Goal: Information Seeking & Learning: Learn about a topic

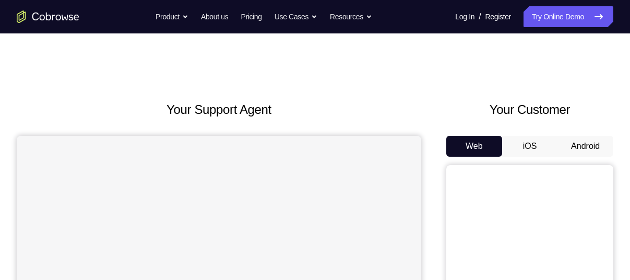
click at [577, 149] on button "Android" at bounding box center [585, 146] width 56 height 21
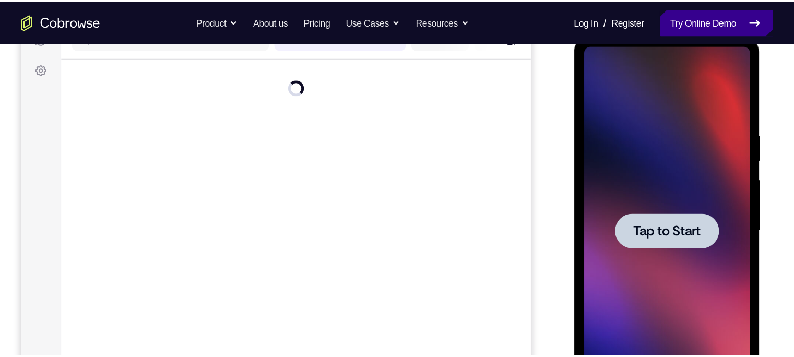
scroll to position [145, 0]
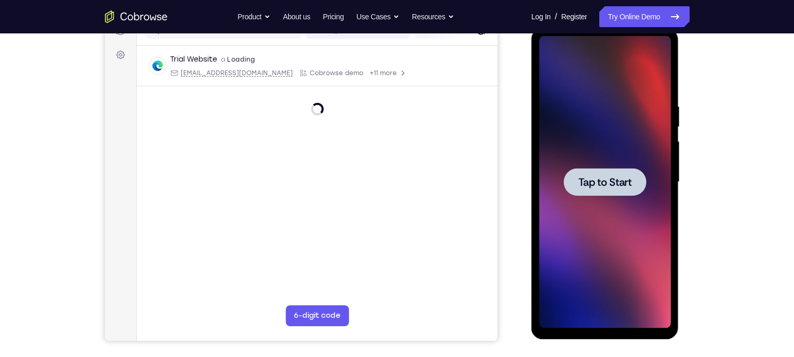
drag, startPoint x: 584, startPoint y: 22, endPoint x: 514, endPoint y: 129, distance: 127.5
click at [514, 129] on div "Your Support Agent Your Customer Web iOS Android" at bounding box center [397, 149] width 585 height 386
click at [597, 177] on span "Tap to Start" at bounding box center [604, 182] width 53 height 10
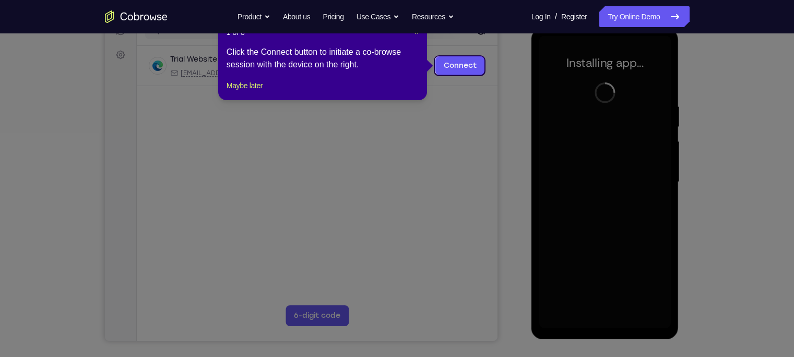
click at [487, 99] on icon at bounding box center [402, 178] width 804 height 357
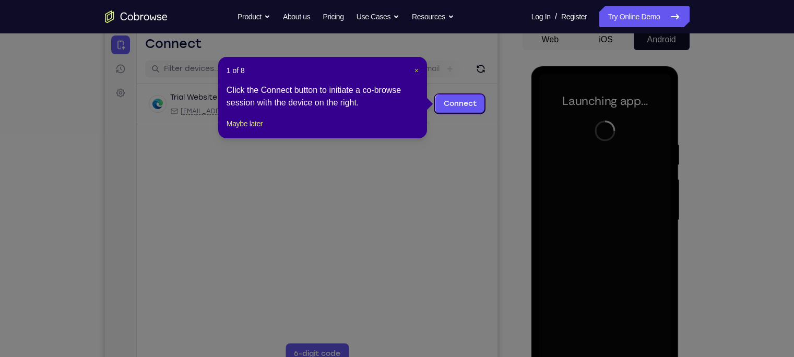
click at [417, 68] on span "×" at bounding box center [416, 70] width 4 height 8
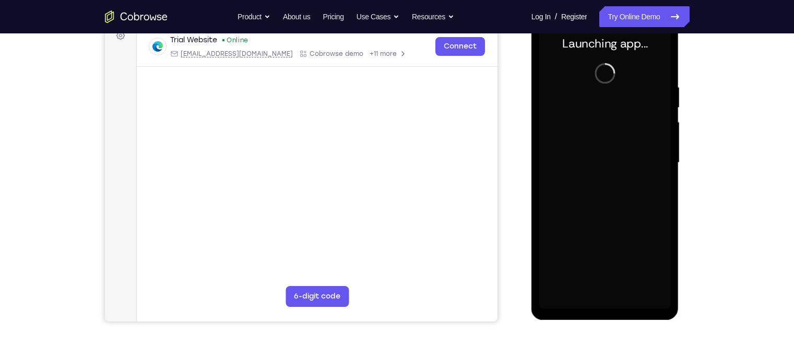
scroll to position [165, 0]
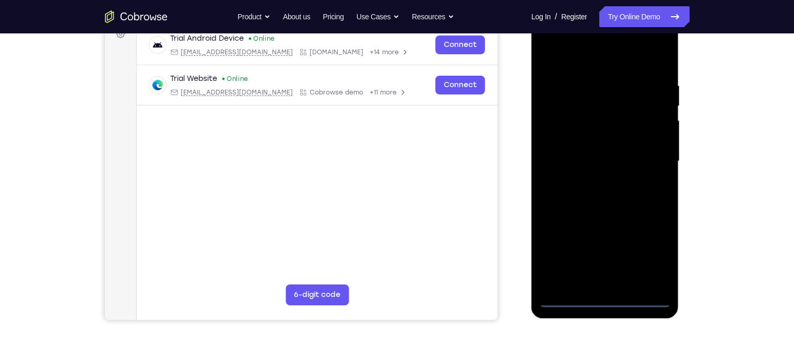
click at [629, 258] on div at bounding box center [605, 161] width 132 height 292
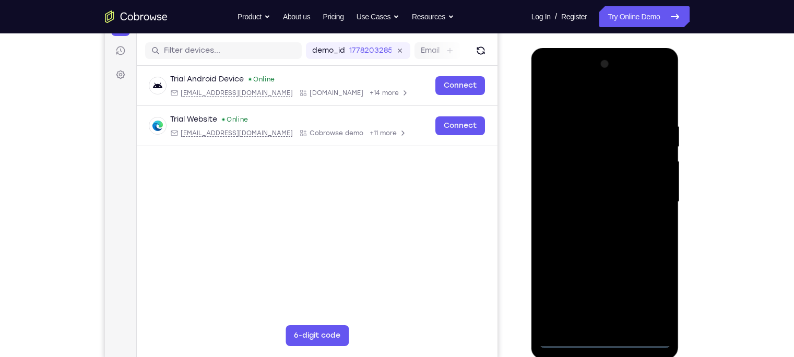
scroll to position [124, 0]
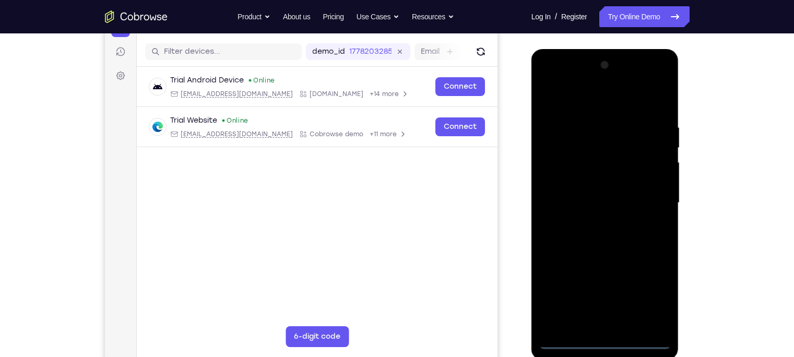
click at [580, 95] on div at bounding box center [605, 203] width 132 height 292
click at [629, 196] on div at bounding box center [605, 203] width 132 height 292
click at [593, 221] on div at bounding box center [605, 203] width 132 height 292
click at [593, 188] on div at bounding box center [605, 203] width 132 height 292
click at [584, 182] on div at bounding box center [605, 203] width 132 height 292
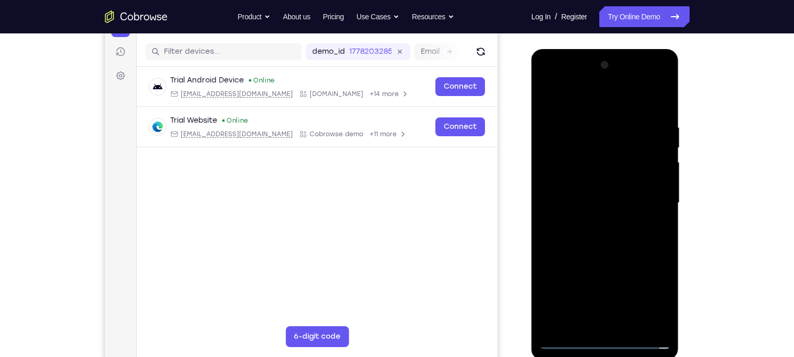
click at [590, 202] on div at bounding box center [605, 203] width 132 height 292
click at [604, 239] on div at bounding box center [605, 203] width 132 height 292
click at [592, 124] on div at bounding box center [605, 203] width 132 height 292
click at [610, 241] on div at bounding box center [605, 203] width 132 height 292
click at [585, 121] on div at bounding box center [605, 203] width 132 height 292
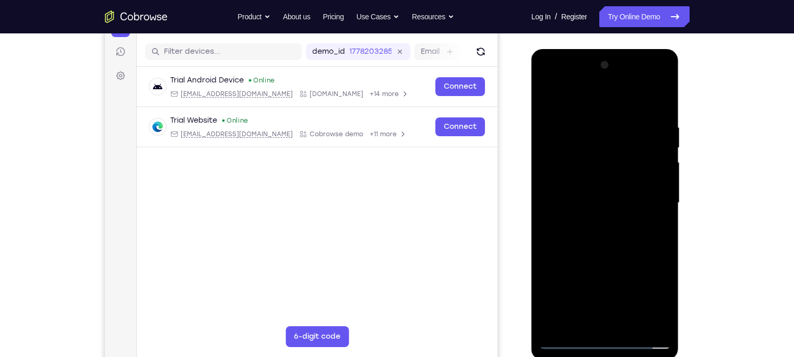
click at [629, 97] on div at bounding box center [605, 203] width 132 height 292
click at [629, 208] on div at bounding box center [605, 203] width 132 height 292
click at [560, 99] on div at bounding box center [605, 203] width 132 height 292
drag, startPoint x: 620, startPoint y: 271, endPoint x: 598, endPoint y: 179, distance: 95.6
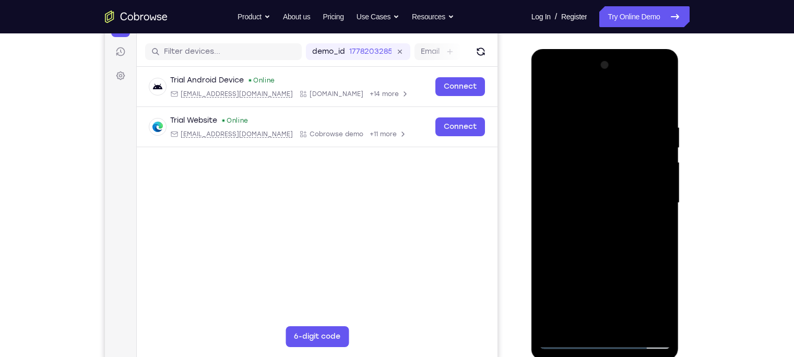
click at [598, 179] on div at bounding box center [605, 203] width 132 height 292
drag, startPoint x: 634, startPoint y: 254, endPoint x: 616, endPoint y: 152, distance: 103.4
click at [616, 152] on div at bounding box center [605, 203] width 132 height 292
click at [629, 257] on div at bounding box center [605, 203] width 132 height 292
click at [629, 145] on div at bounding box center [605, 203] width 132 height 292
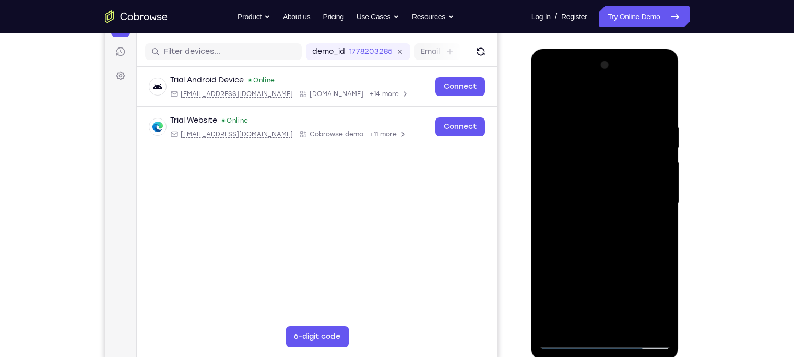
click at [629, 144] on div at bounding box center [605, 203] width 132 height 292
click at [548, 99] on div at bounding box center [605, 203] width 132 height 292
drag, startPoint x: 615, startPoint y: 261, endPoint x: 572, endPoint y: 130, distance: 137.8
click at [572, 130] on div at bounding box center [605, 203] width 132 height 292
drag, startPoint x: 608, startPoint y: 167, endPoint x: 599, endPoint y: 138, distance: 30.7
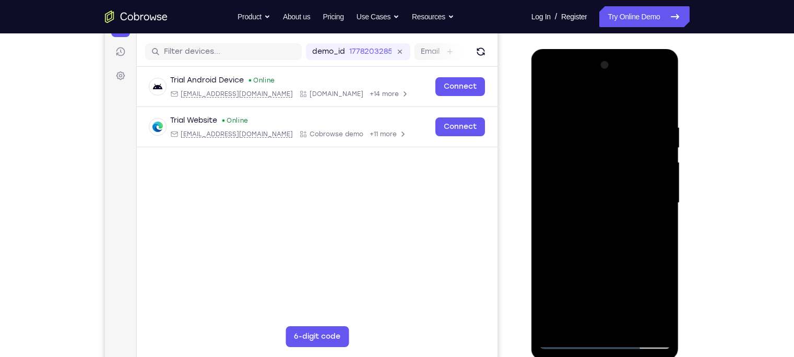
click at [599, 138] on div at bounding box center [605, 203] width 132 height 292
drag, startPoint x: 601, startPoint y: 248, endPoint x: 584, endPoint y: 156, distance: 94.0
click at [584, 156] on div at bounding box center [605, 203] width 132 height 292
drag, startPoint x: 599, startPoint y: 159, endPoint x: 592, endPoint y: 227, distance: 68.2
click at [592, 227] on div at bounding box center [605, 203] width 132 height 292
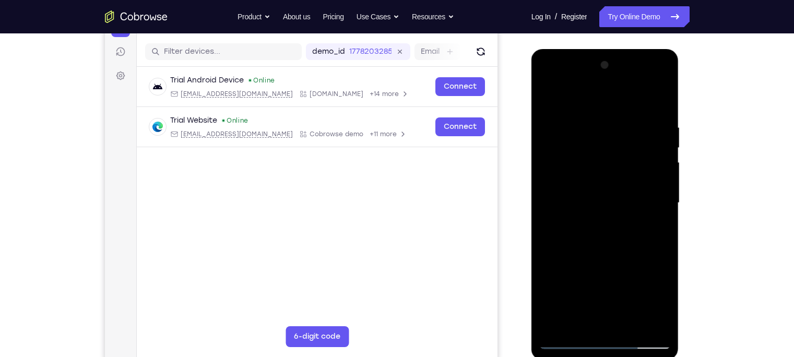
click at [562, 169] on div at bounding box center [605, 203] width 132 height 292
click at [629, 171] on div at bounding box center [605, 203] width 132 height 292
drag, startPoint x: 642, startPoint y: 171, endPoint x: 642, endPoint y: 241, distance: 69.4
click at [629, 241] on div at bounding box center [605, 203] width 132 height 292
click at [548, 100] on div at bounding box center [605, 203] width 132 height 292
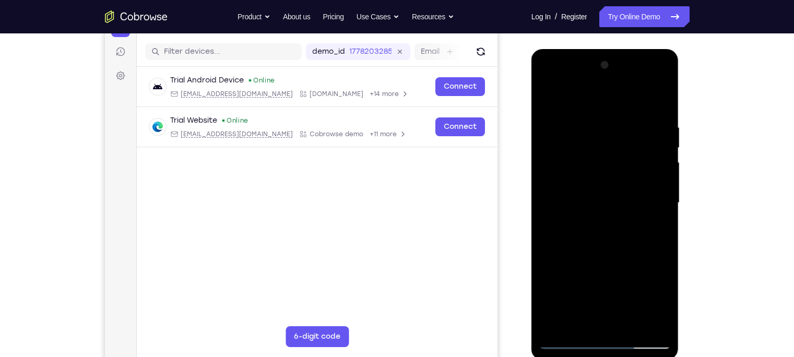
click at [550, 96] on div at bounding box center [605, 203] width 132 height 292
drag, startPoint x: 635, startPoint y: 246, endPoint x: 603, endPoint y: 122, distance: 128.9
click at [603, 122] on div at bounding box center [605, 203] width 132 height 292
drag, startPoint x: 624, startPoint y: 280, endPoint x: 589, endPoint y: 129, distance: 154.7
click at [589, 129] on div at bounding box center [605, 203] width 132 height 292
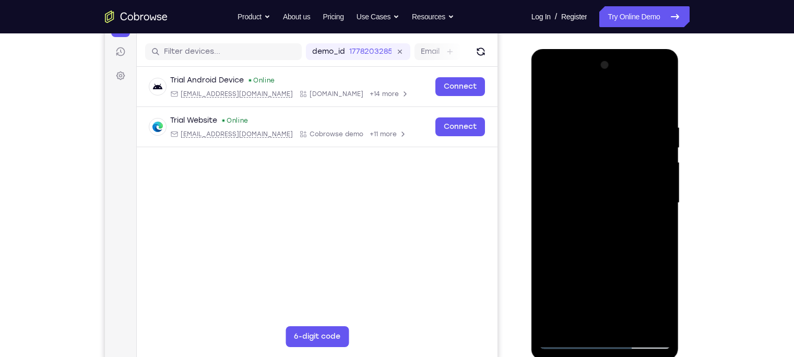
drag, startPoint x: 598, startPoint y: 253, endPoint x: 592, endPoint y: 177, distance: 75.3
click at [592, 177] on div at bounding box center [605, 203] width 132 height 292
click at [597, 241] on div at bounding box center [605, 203] width 132 height 292
drag, startPoint x: 649, startPoint y: 236, endPoint x: 669, endPoint y: 340, distance: 105.8
click at [629, 279] on div at bounding box center [605, 203] width 132 height 292
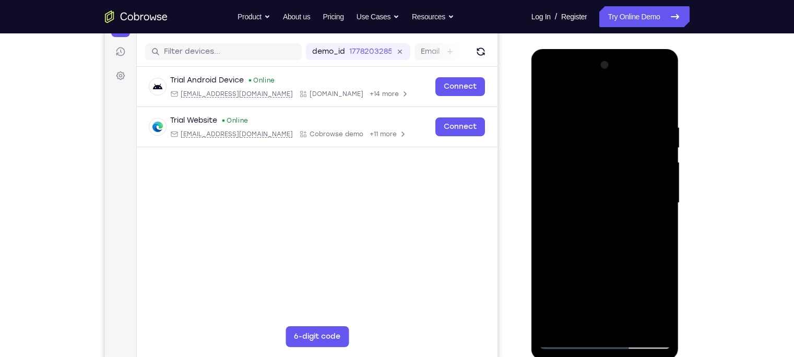
click at [629, 174] on div at bounding box center [605, 203] width 132 height 292
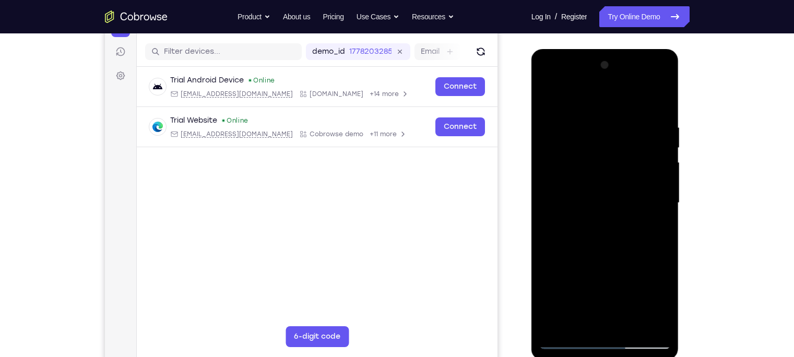
click at [557, 279] on div at bounding box center [605, 203] width 132 height 292
click at [629, 279] on div at bounding box center [605, 203] width 132 height 292
click at [592, 255] on div at bounding box center [605, 203] width 132 height 292
click at [553, 95] on div at bounding box center [605, 203] width 132 height 292
drag, startPoint x: 655, startPoint y: 120, endPoint x: 548, endPoint y: 134, distance: 107.9
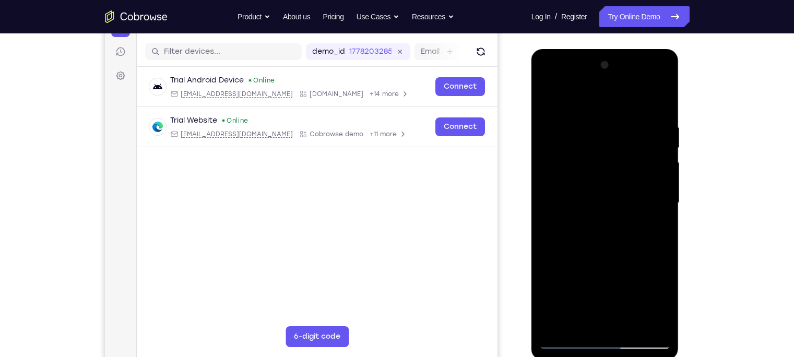
click at [548, 134] on div at bounding box center [605, 203] width 132 height 292
click at [548, 120] on div at bounding box center [605, 203] width 132 height 292
click at [629, 101] on div at bounding box center [605, 203] width 132 height 292
click at [629, 120] on div at bounding box center [605, 203] width 132 height 292
click at [629, 198] on div at bounding box center [605, 203] width 132 height 292
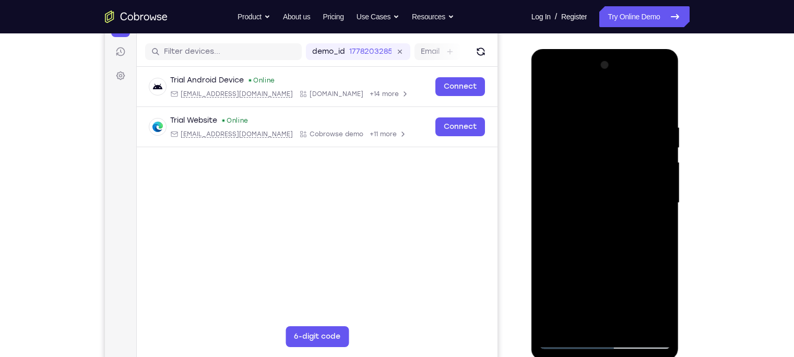
click at [629, 99] on div at bounding box center [605, 203] width 132 height 292
drag, startPoint x: 651, startPoint y: 121, endPoint x: 528, endPoint y: 148, distance: 125.7
click at [531, 148] on html "Online web based iOS Simulators and Android Emulators. Run iPhone, iPad, Mobile…" at bounding box center [605, 205] width 149 height 313
click at [629, 120] on div at bounding box center [605, 203] width 132 height 292
click at [629, 199] on div at bounding box center [605, 203] width 132 height 292
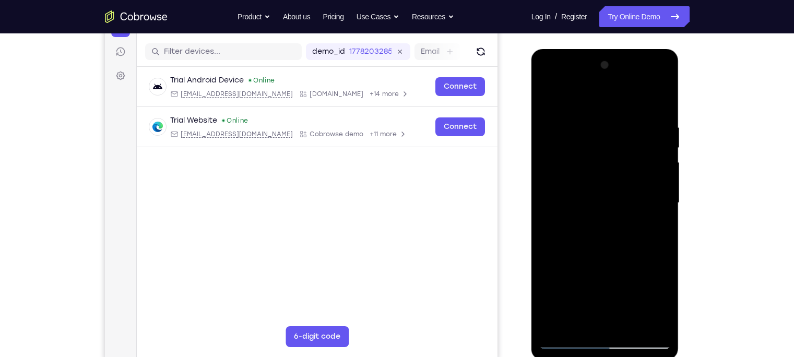
click at [629, 101] on div at bounding box center [605, 203] width 132 height 292
click at [610, 117] on div at bounding box center [605, 203] width 132 height 292
click at [608, 152] on div at bounding box center [605, 203] width 132 height 292
click at [546, 91] on div at bounding box center [605, 203] width 132 height 292
drag, startPoint x: 647, startPoint y: 123, endPoint x: 555, endPoint y: 134, distance: 93.0
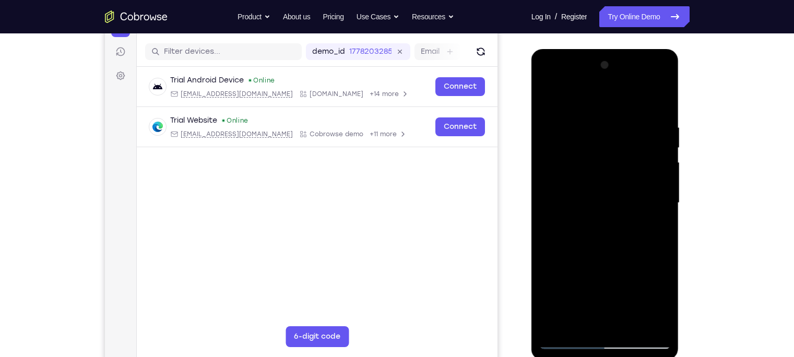
click at [555, 134] on div at bounding box center [605, 203] width 132 height 292
click at [629, 247] on div at bounding box center [605, 203] width 132 height 292
click at [629, 248] on div at bounding box center [605, 203] width 132 height 292
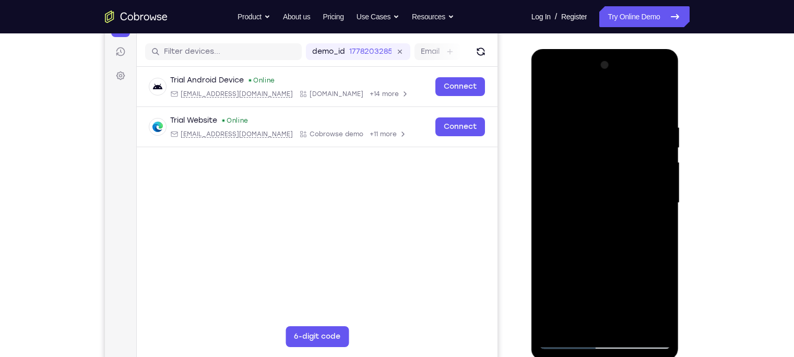
click at [629, 249] on div at bounding box center [605, 203] width 132 height 292
click at [629, 250] on div at bounding box center [605, 203] width 132 height 292
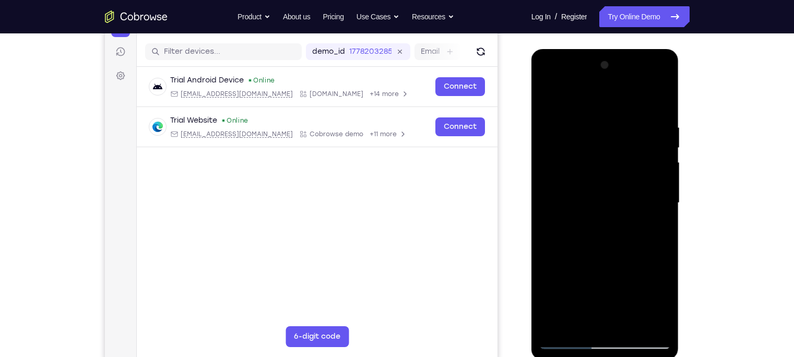
click at [629, 250] on div at bounding box center [605, 203] width 132 height 292
drag, startPoint x: 617, startPoint y: 258, endPoint x: 574, endPoint y: 106, distance: 157.3
click at [574, 106] on div at bounding box center [605, 203] width 132 height 292
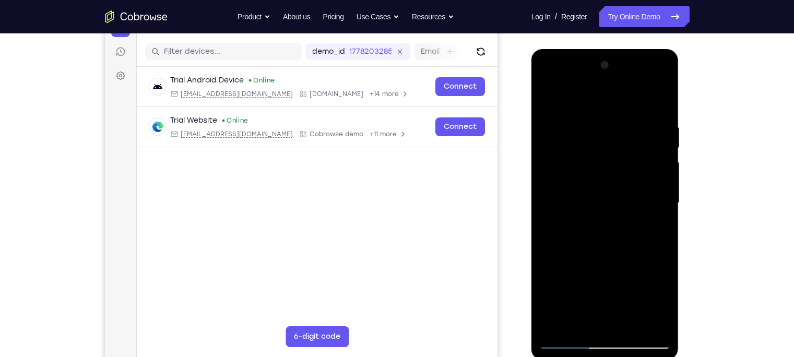
drag, startPoint x: 629, startPoint y: 276, endPoint x: 594, endPoint y: 139, distance: 141.5
click at [594, 139] on div at bounding box center [605, 203] width 132 height 292
drag, startPoint x: 607, startPoint y: 234, endPoint x: 604, endPoint y: 109, distance: 125.3
click at [604, 109] on div at bounding box center [605, 203] width 132 height 292
drag, startPoint x: 627, startPoint y: 248, endPoint x: 605, endPoint y: 110, distance: 140.6
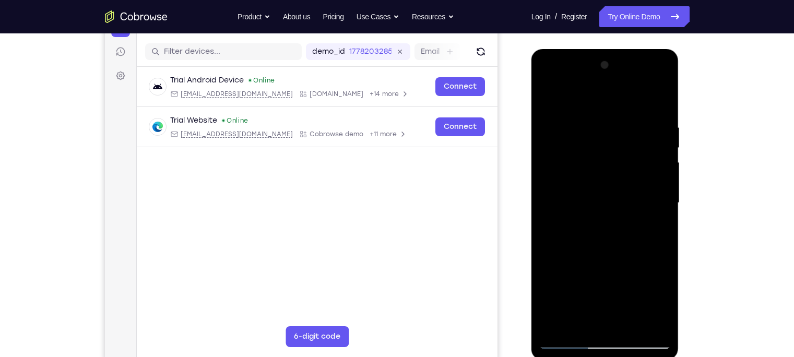
click at [605, 110] on div at bounding box center [605, 203] width 132 height 292
drag, startPoint x: 625, startPoint y: 242, endPoint x: 602, endPoint y: 140, distance: 104.7
click at [602, 140] on div at bounding box center [605, 203] width 132 height 292
click at [629, 96] on div at bounding box center [605, 203] width 132 height 292
click at [550, 96] on div at bounding box center [605, 203] width 132 height 292
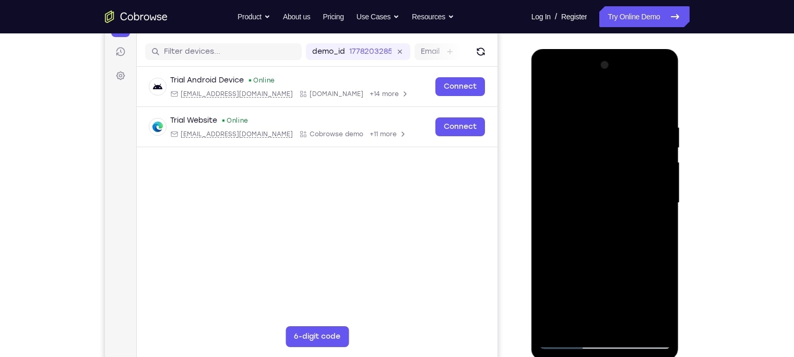
drag, startPoint x: 600, startPoint y: 233, endPoint x: 538, endPoint y: 65, distance: 179.8
click at [538, 65] on div at bounding box center [605, 204] width 148 height 311
drag, startPoint x: 593, startPoint y: 248, endPoint x: 530, endPoint y: 72, distance: 186.9
click at [531, 72] on html "Online web based iOS Simulators and Android Emulators. Run iPhone, iPad, Mobile…" at bounding box center [605, 205] width 149 height 313
drag, startPoint x: 588, startPoint y: 254, endPoint x: 516, endPoint y: 97, distance: 173.1
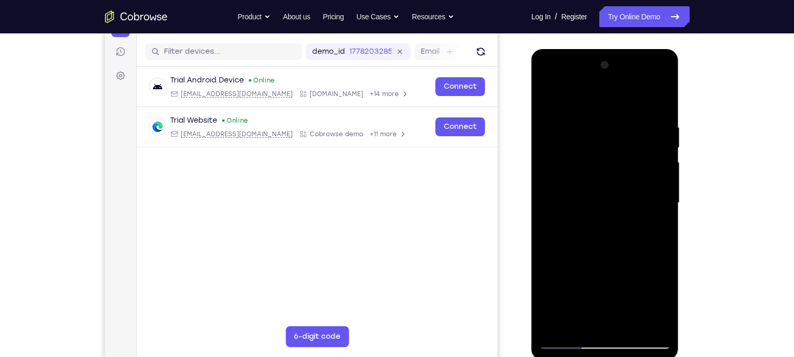
click at [531, 97] on html "Online web based iOS Simulators and Android Emulators. Run iPhone, iPad, Mobile…" at bounding box center [605, 205] width 149 height 313
click at [516, 97] on div "Your Support Agent Your Customer Web iOS Android" at bounding box center [397, 170] width 585 height 386
drag, startPoint x: 577, startPoint y: 232, endPoint x: 538, endPoint y: 103, distance: 134.7
click at [538, 103] on div at bounding box center [605, 204] width 148 height 311
drag, startPoint x: 629, startPoint y: 185, endPoint x: 627, endPoint y: 233, distance: 48.1
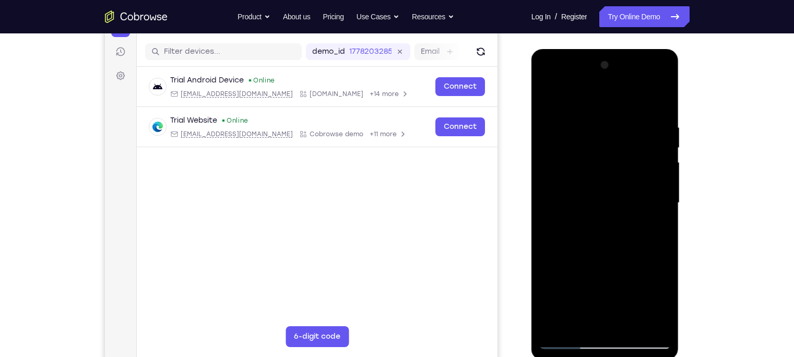
click at [627, 233] on div at bounding box center [605, 203] width 132 height 292
click at [629, 230] on div at bounding box center [605, 203] width 132 height 292
drag, startPoint x: 609, startPoint y: 152, endPoint x: 590, endPoint y: 92, distance: 62.7
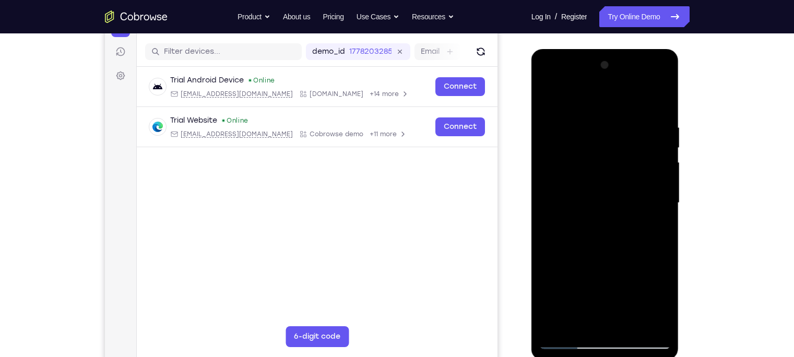
click at [590, 92] on div at bounding box center [605, 203] width 132 height 292
drag, startPoint x: 637, startPoint y: 237, endPoint x: 575, endPoint y: 98, distance: 152.4
click at [575, 98] on div at bounding box center [605, 203] width 132 height 292
drag, startPoint x: 621, startPoint y: 232, endPoint x: 551, endPoint y: 60, distance: 185.6
click at [551, 60] on div at bounding box center [605, 203] width 132 height 292
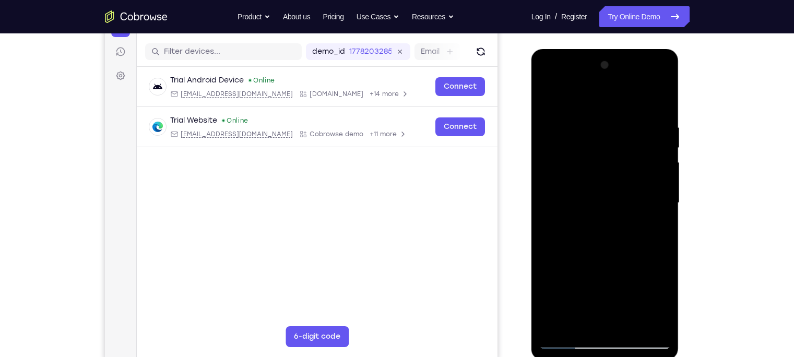
drag, startPoint x: 617, startPoint y: 265, endPoint x: 561, endPoint y: 109, distance: 166.1
click at [561, 109] on div at bounding box center [605, 203] width 132 height 292
drag, startPoint x: 623, startPoint y: 244, endPoint x: 588, endPoint y: 145, distance: 104.8
click at [588, 145] on div at bounding box center [605, 203] width 132 height 292
drag, startPoint x: 620, startPoint y: 236, endPoint x: 586, endPoint y: 111, distance: 129.3
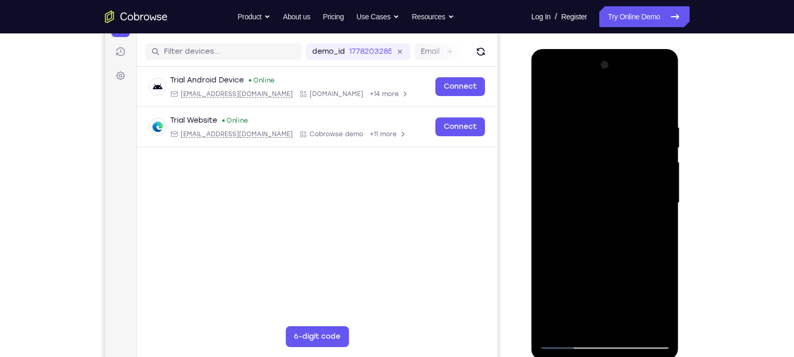
click at [586, 111] on div at bounding box center [605, 203] width 132 height 292
drag, startPoint x: 596, startPoint y: 191, endPoint x: 568, endPoint y: 107, distance: 87.8
click at [568, 107] on div at bounding box center [605, 203] width 132 height 292
drag, startPoint x: 614, startPoint y: 223, endPoint x: 580, endPoint y: 80, distance: 146.6
click at [580, 80] on div at bounding box center [605, 203] width 132 height 292
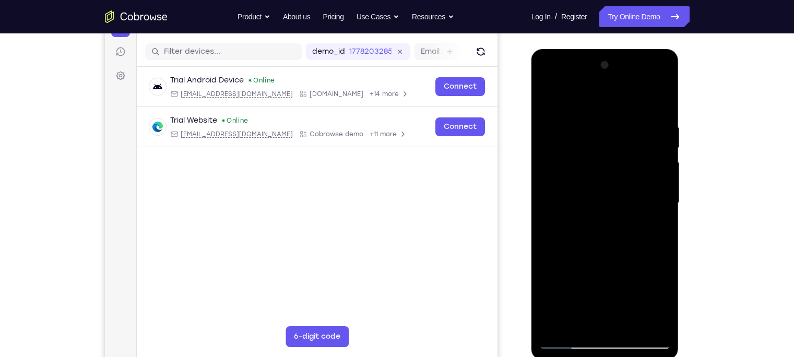
click at [579, 279] on div at bounding box center [605, 203] width 132 height 292
click at [592, 96] on div at bounding box center [605, 203] width 132 height 292
click at [629, 100] on div at bounding box center [605, 203] width 132 height 292
click at [560, 279] on div at bounding box center [605, 203] width 132 height 292
click at [589, 124] on div at bounding box center [605, 203] width 132 height 292
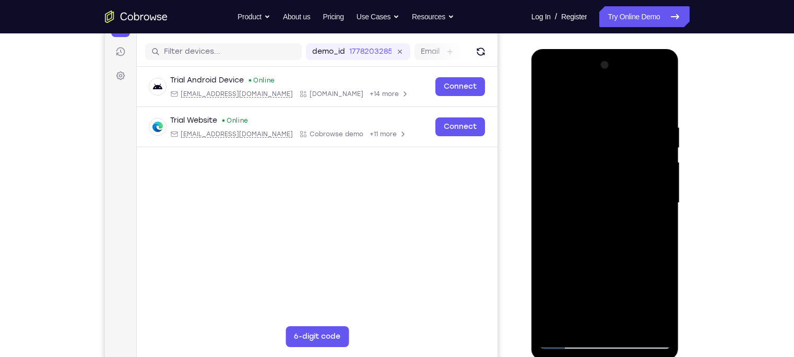
click at [629, 103] on div at bounding box center [605, 203] width 132 height 292
drag, startPoint x: 656, startPoint y: 125, endPoint x: 541, endPoint y: 148, distance: 117.7
click at [541, 148] on div at bounding box center [605, 203] width 132 height 292
click at [600, 129] on div at bounding box center [605, 203] width 132 height 292
click at [629, 195] on div at bounding box center [605, 203] width 132 height 292
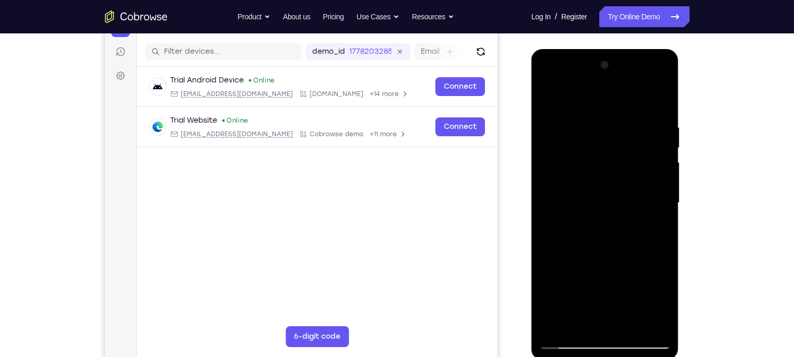
drag, startPoint x: 569, startPoint y: 206, endPoint x: 697, endPoint y: 181, distance: 130.7
click at [629, 181] on html "Online web based iOS Simulators and Android Emulators. Run iPhone, iPad, Mobile…" at bounding box center [605, 205] width 149 height 313
click at [629, 100] on div at bounding box center [605, 203] width 132 height 292
drag, startPoint x: 654, startPoint y: 122, endPoint x: 554, endPoint y: 141, distance: 102.1
click at [554, 141] on div at bounding box center [605, 203] width 132 height 292
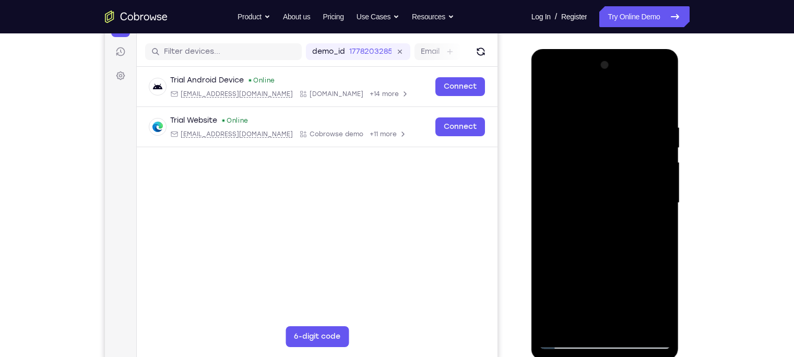
click at [602, 122] on div at bounding box center [605, 203] width 132 height 292
click at [629, 99] on div at bounding box center [605, 203] width 132 height 292
drag, startPoint x: 660, startPoint y: 115, endPoint x: 556, endPoint y: 141, distance: 107.1
click at [556, 141] on div at bounding box center [605, 203] width 132 height 292
drag, startPoint x: 652, startPoint y: 123, endPoint x: 568, endPoint y: 126, distance: 84.6
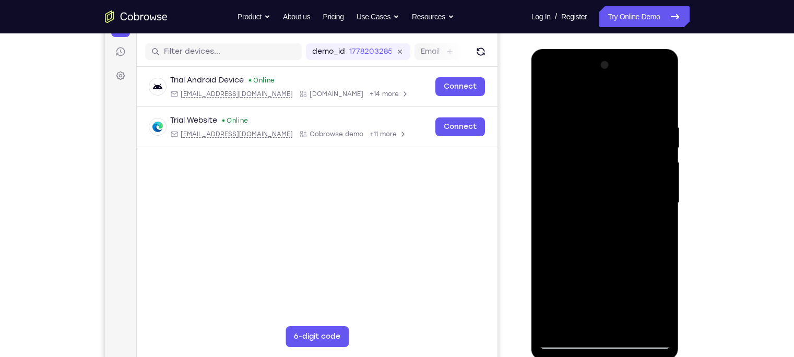
click at [568, 126] on div at bounding box center [605, 203] width 132 height 292
